Goal: Information Seeking & Learning: Learn about a topic

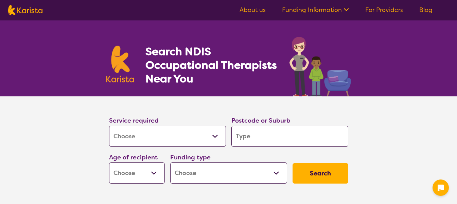
select select "[MEDICAL_DATA]"
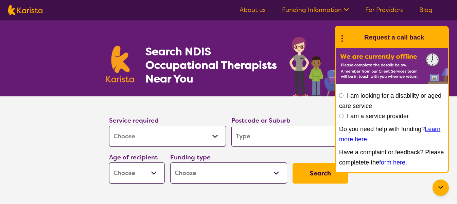
click at [246, 7] on link "About us" at bounding box center [253, 10] width 26 height 8
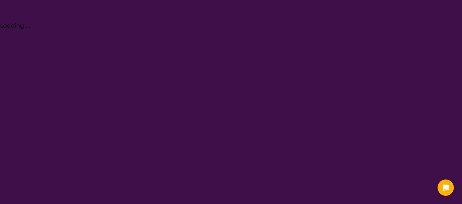
select select "[MEDICAL_DATA]"
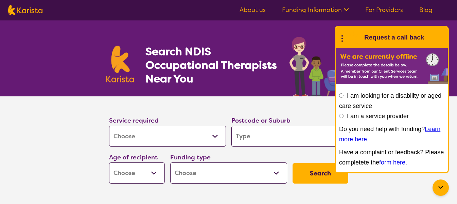
click at [383, 11] on link "For Providers" at bounding box center [384, 10] width 38 height 8
